Goal: Transaction & Acquisition: Purchase product/service

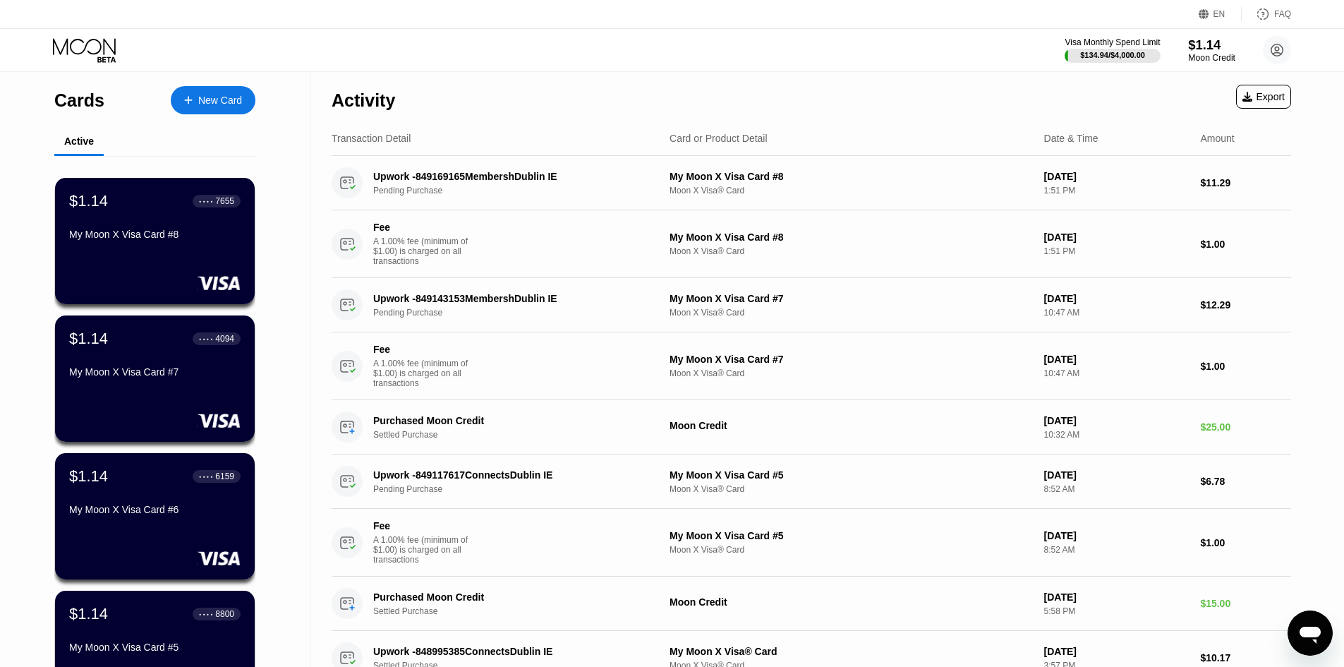
click at [1211, 42] on div "$1.14" at bounding box center [1211, 44] width 47 height 15
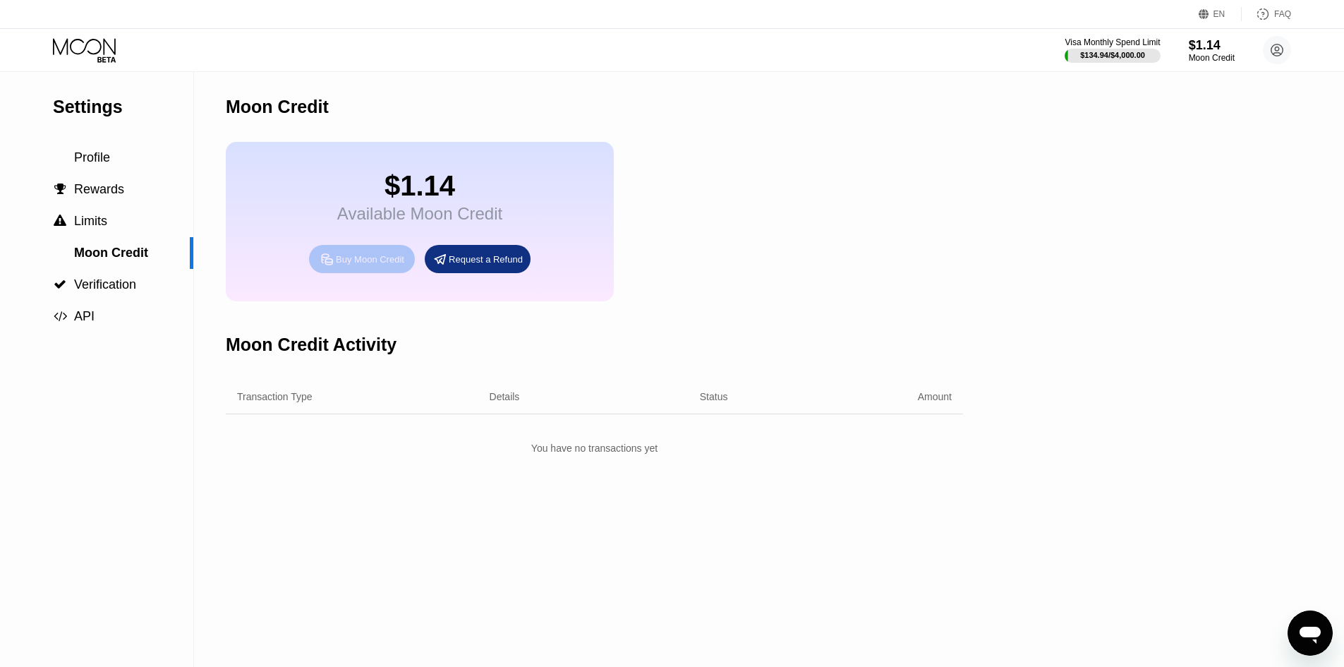
click at [384, 265] on div "Buy Moon Credit" at bounding box center [370, 259] width 68 height 12
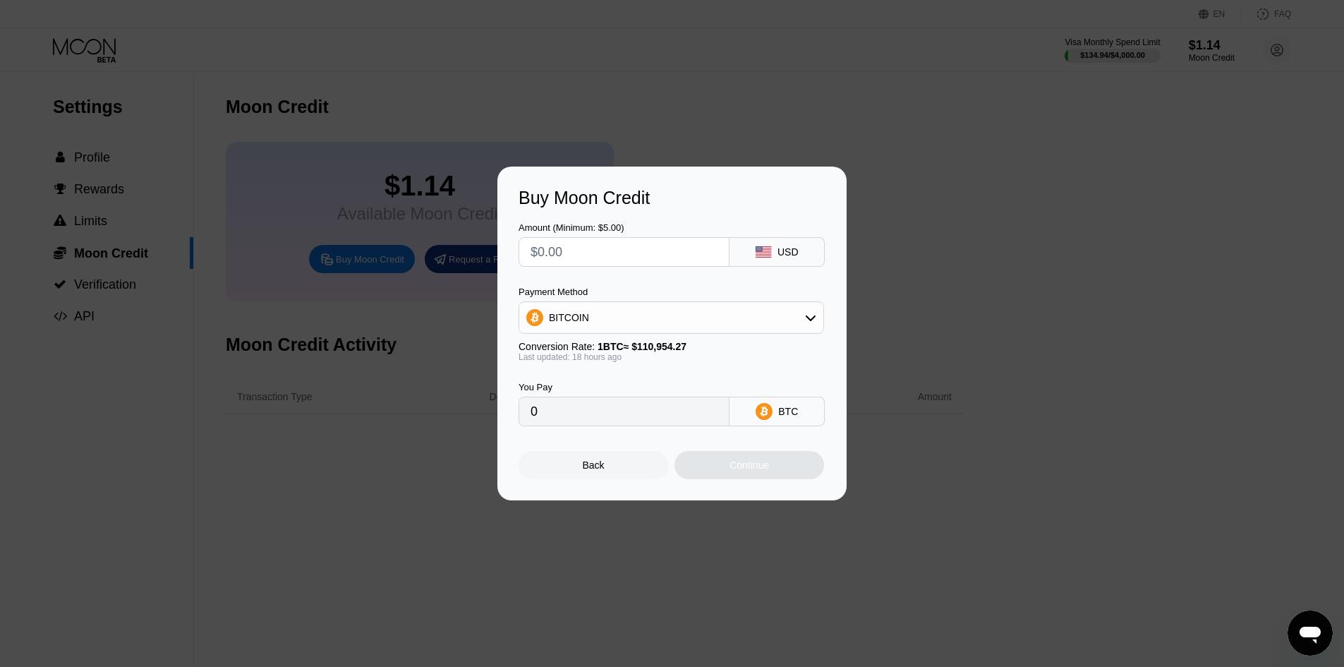
click at [715, 250] on input "text" at bounding box center [624, 252] width 187 height 28
type input "$10"
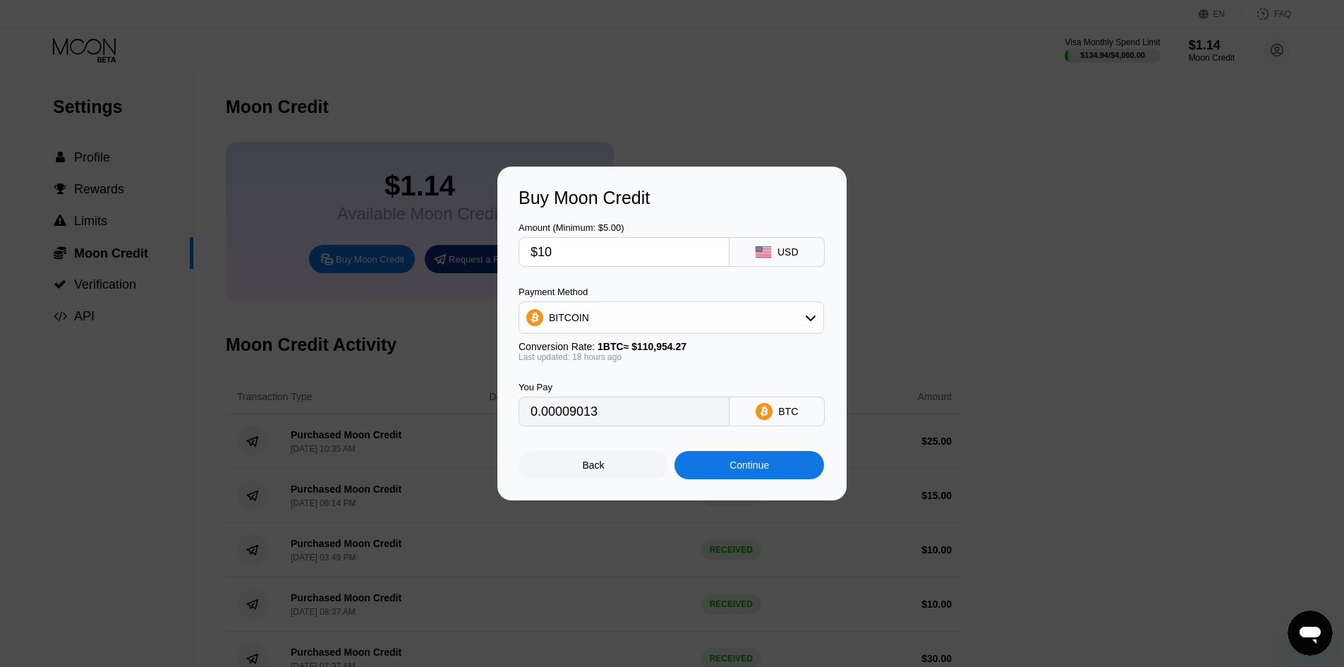
type input "0.00008896"
type input "$10"
click at [754, 312] on div "BITCOIN" at bounding box center [671, 317] width 304 height 28
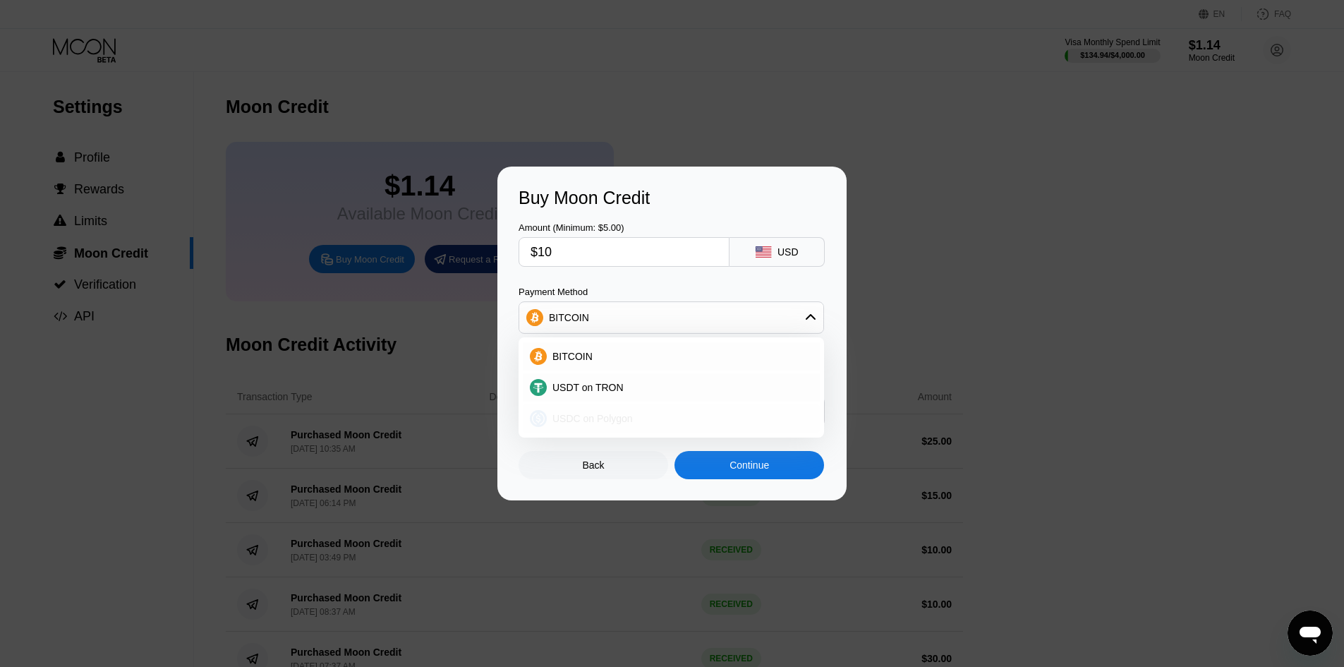
click at [692, 413] on div "USDC on Polygon" at bounding box center [680, 418] width 266 height 11
type input "10.00000000"
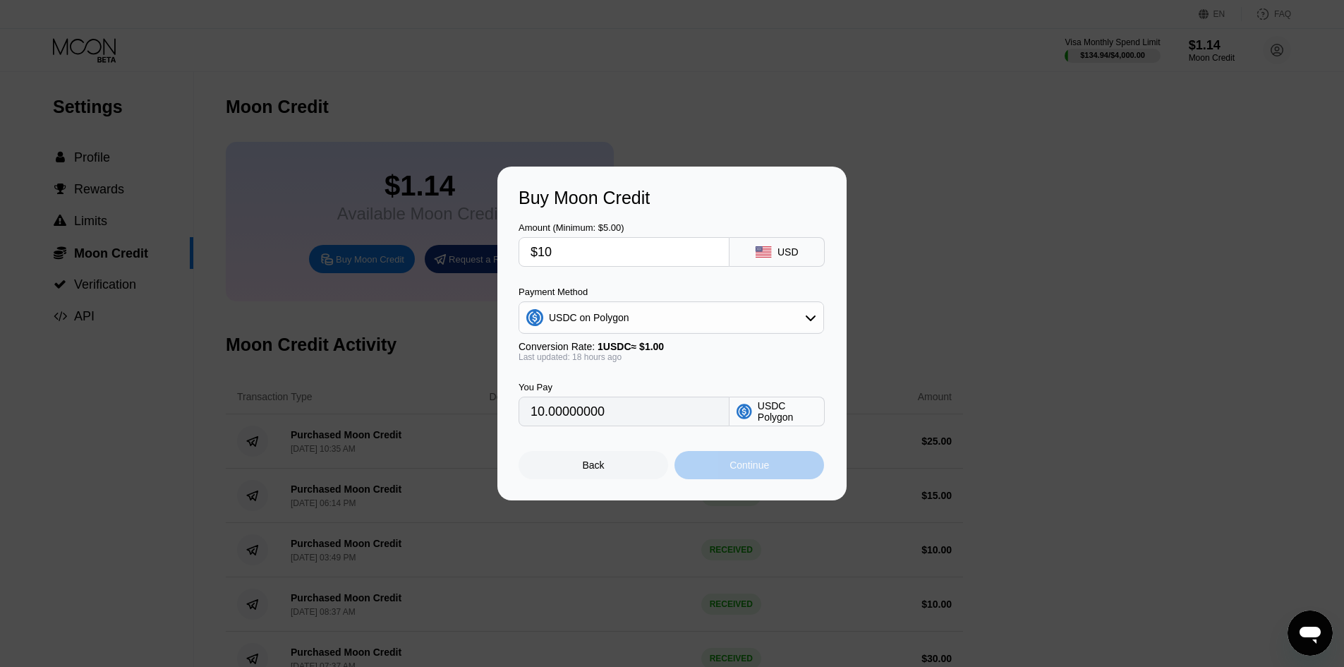
click at [764, 459] on div "Continue" at bounding box center [749, 465] width 150 height 28
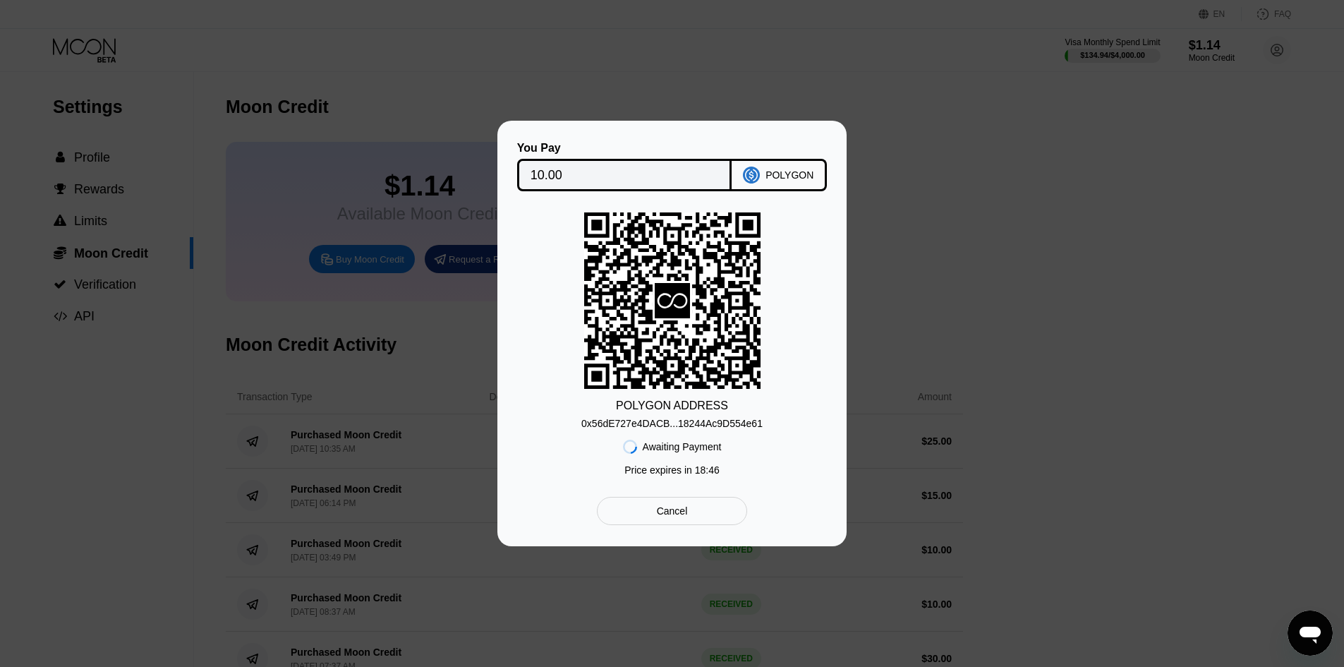
click at [679, 419] on div "0x56dE727e4DACB...18244Ac9D554e61" at bounding box center [671, 423] width 181 height 11
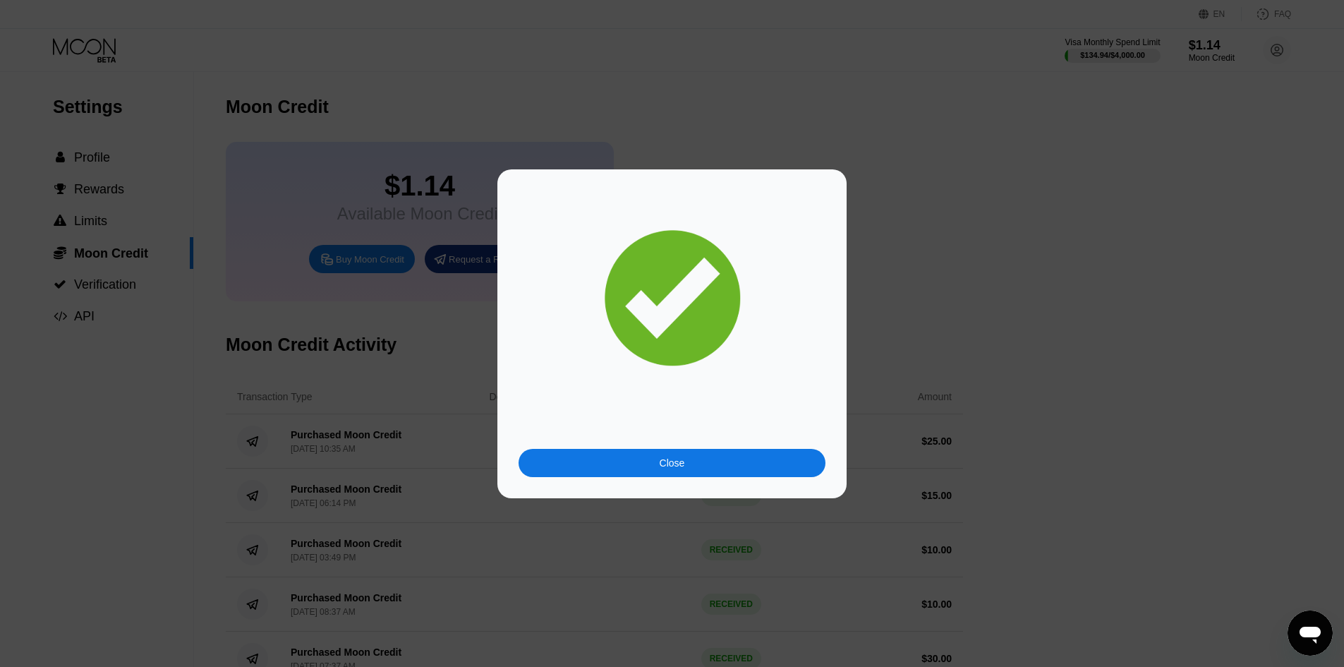
click at [654, 456] on div "Close" at bounding box center [672, 463] width 307 height 28
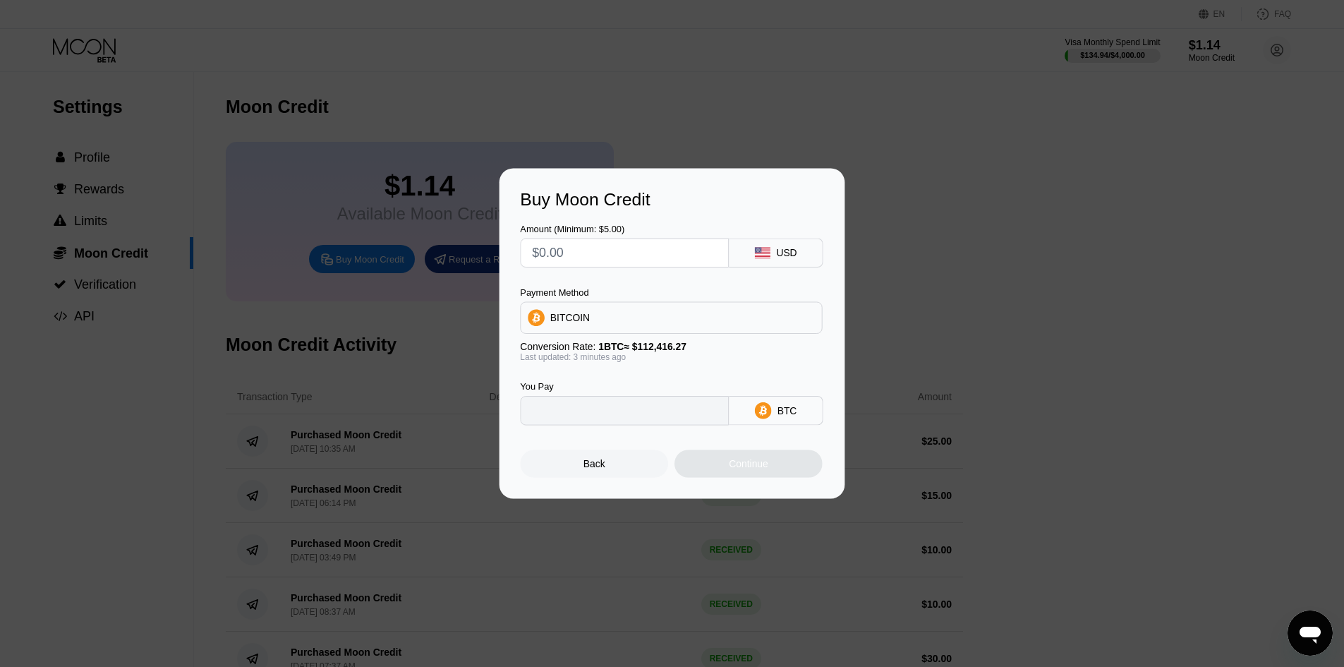
type input "0"
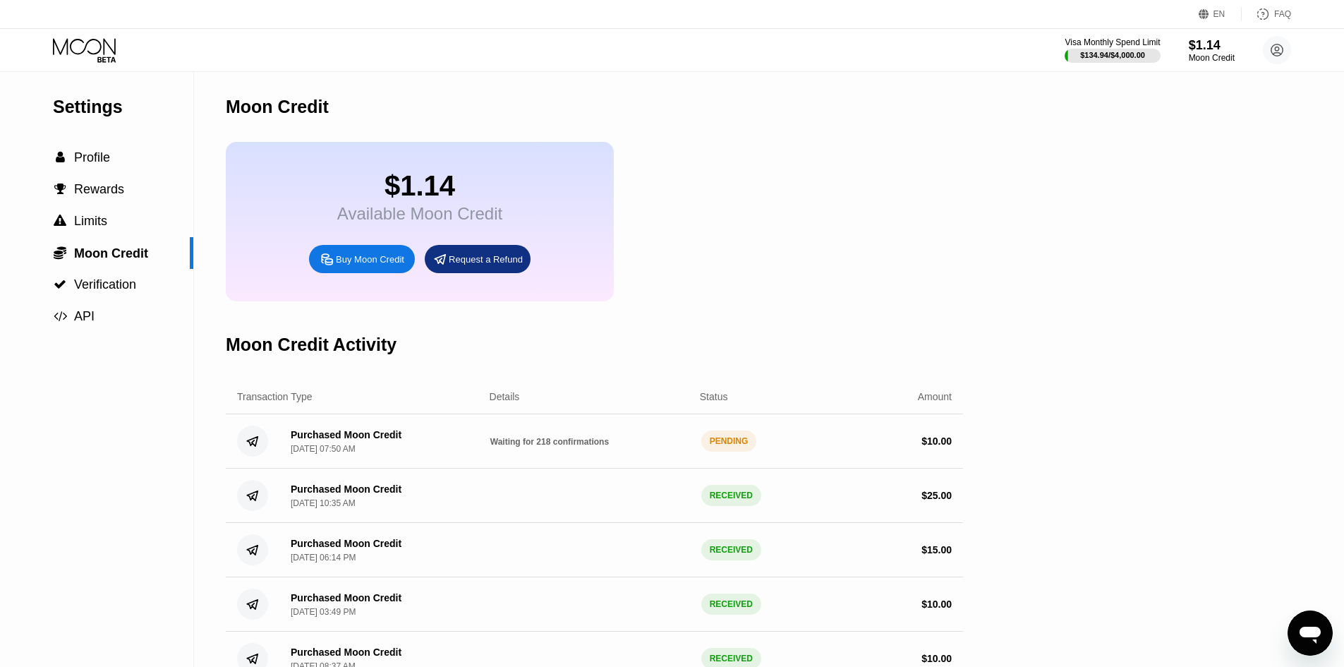
click at [84, 42] on icon at bounding box center [86, 50] width 66 height 25
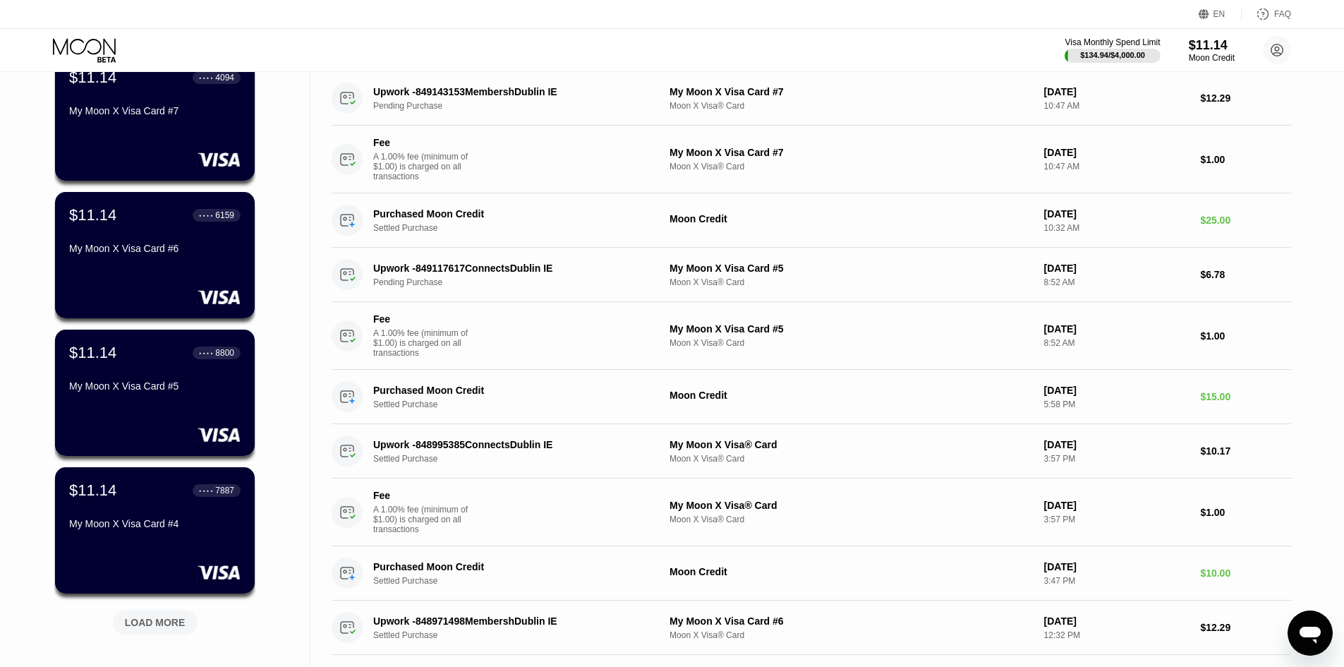
scroll to position [353, 0]
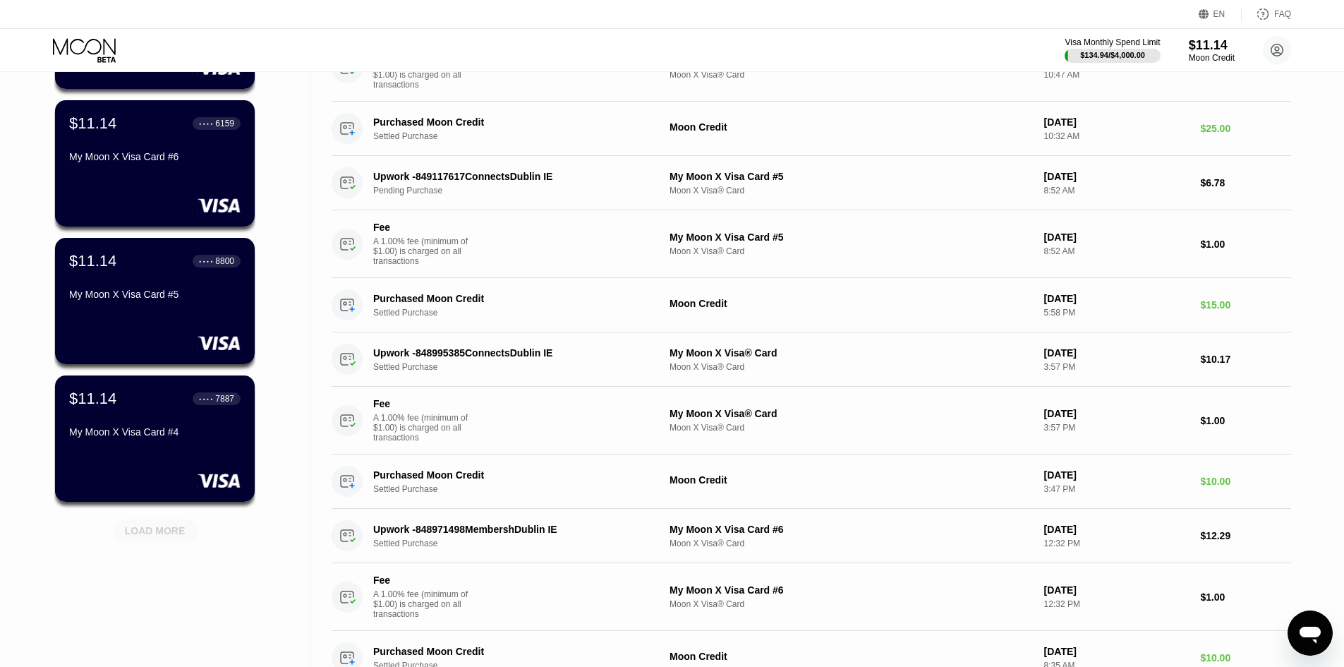
click at [169, 533] on div "LOAD MORE" at bounding box center [155, 530] width 61 height 13
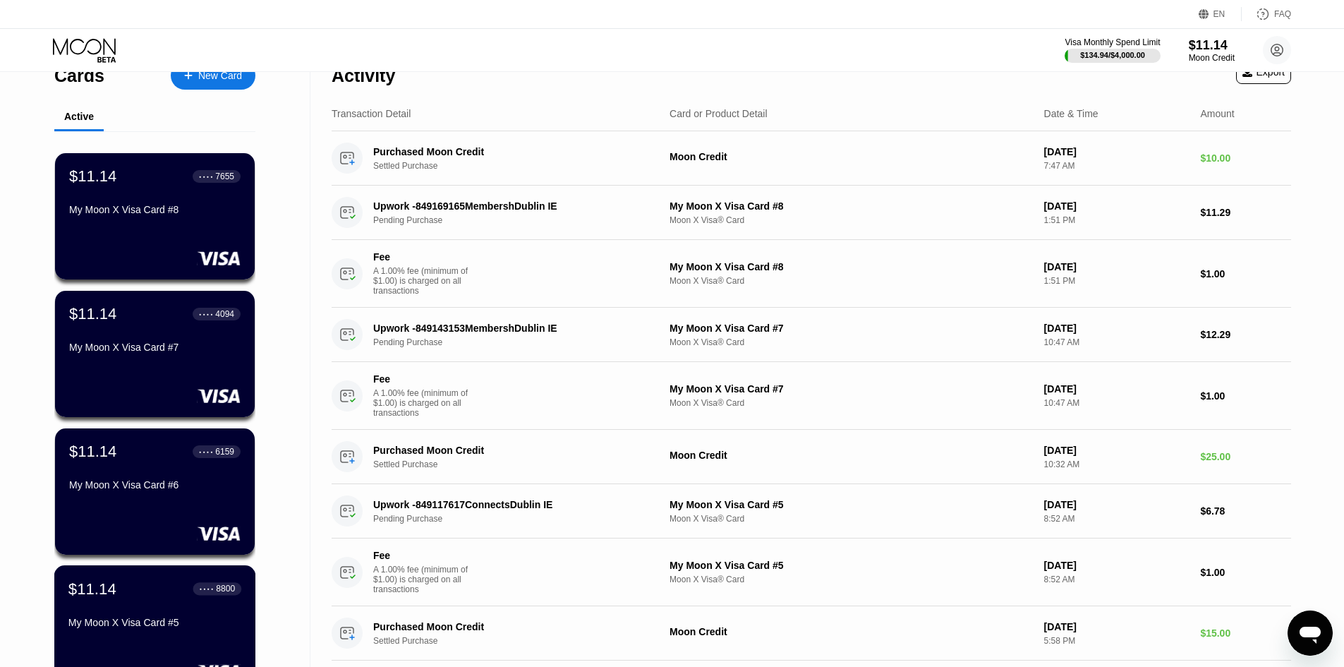
scroll to position [0, 0]
